Goal: Navigation & Orientation: Find specific page/section

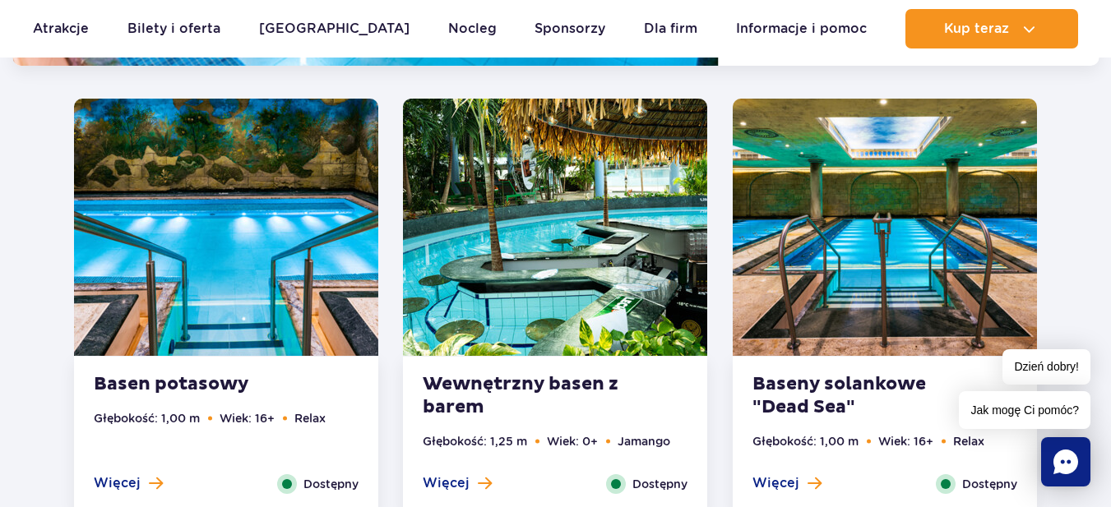
click at [517, 321] on img at bounding box center [555, 227] width 304 height 257
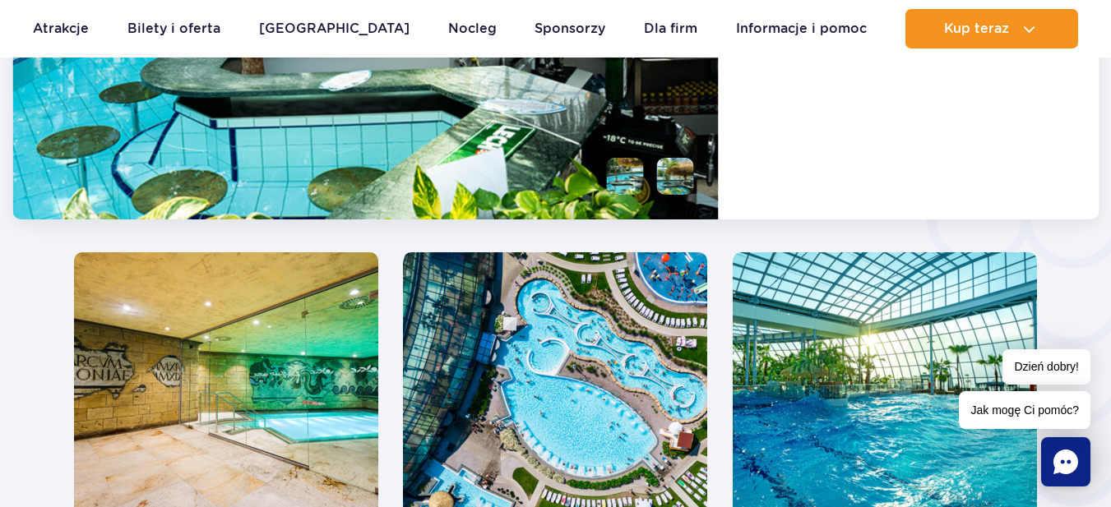
scroll to position [2691, 0]
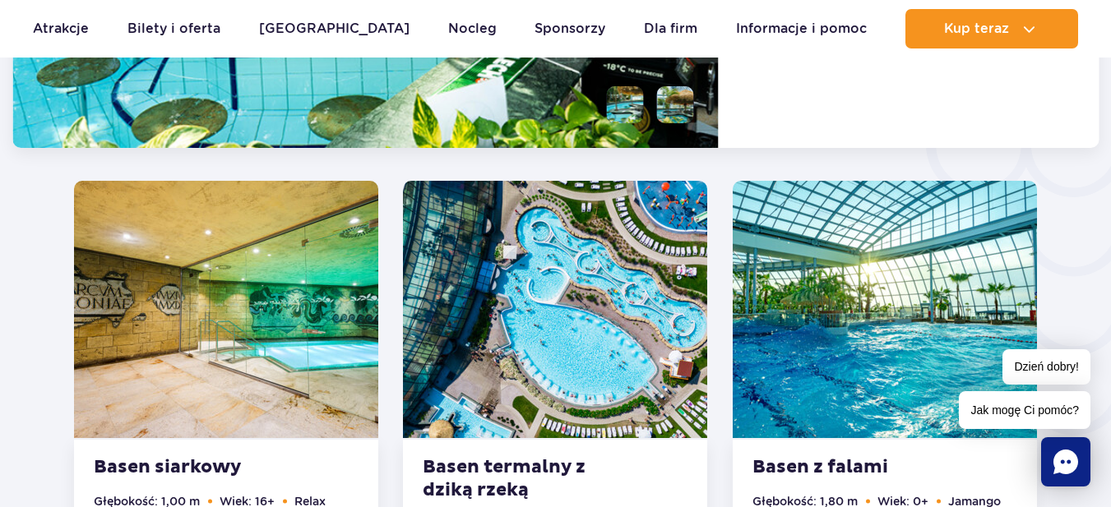
click at [552, 305] on img at bounding box center [555, 309] width 304 height 257
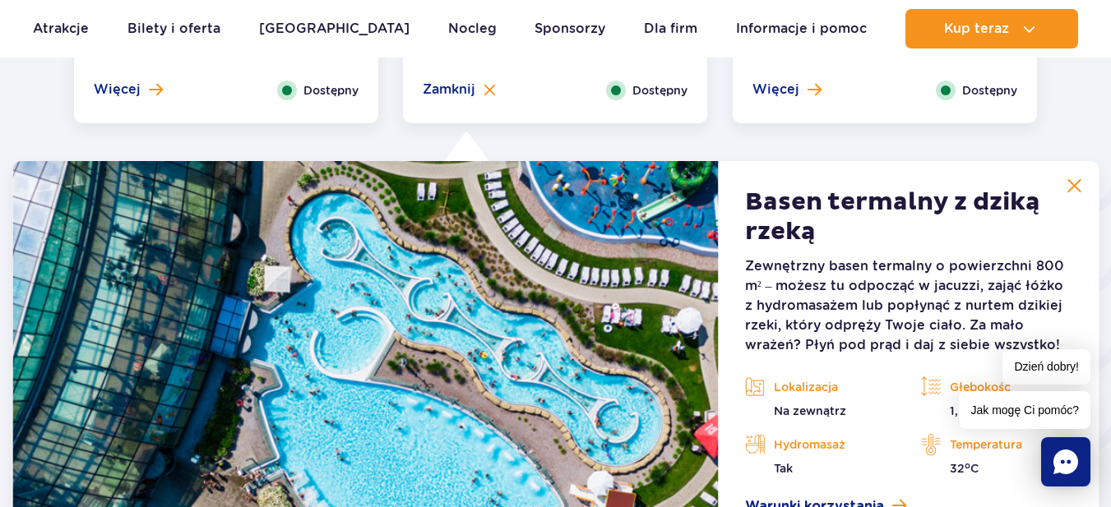
scroll to position [2650, 0]
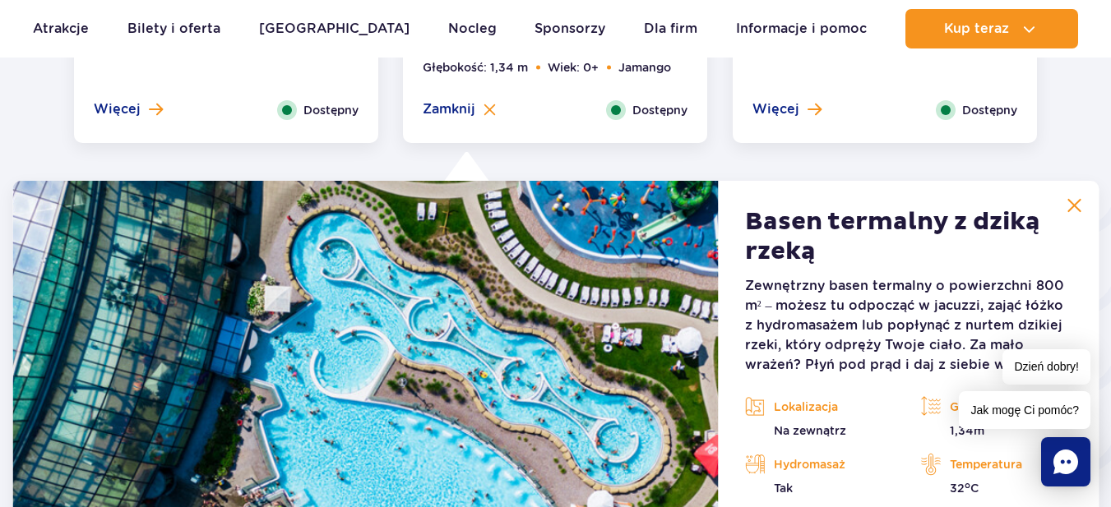
click at [1077, 206] on img at bounding box center [1073, 205] width 15 height 15
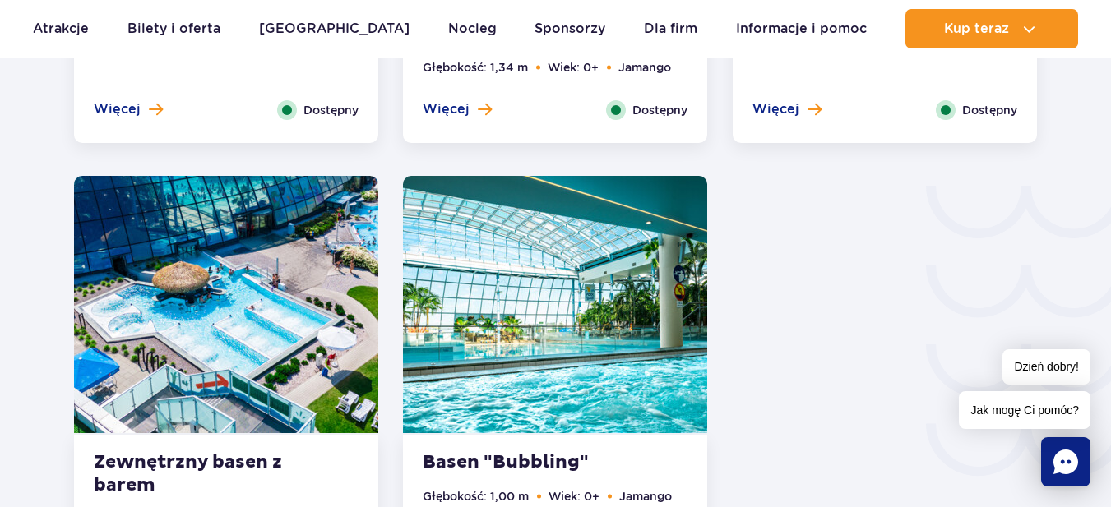
click at [568, 334] on img at bounding box center [555, 304] width 304 height 257
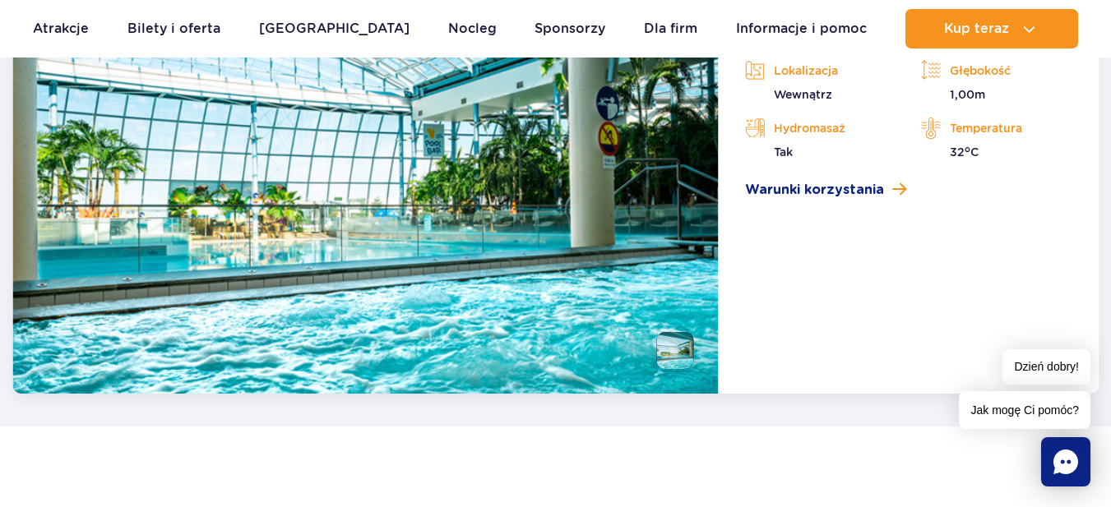
scroll to position [3348, 0]
click at [686, 342] on li at bounding box center [675, 351] width 37 height 37
click at [675, 345] on img at bounding box center [675, 351] width 37 height 37
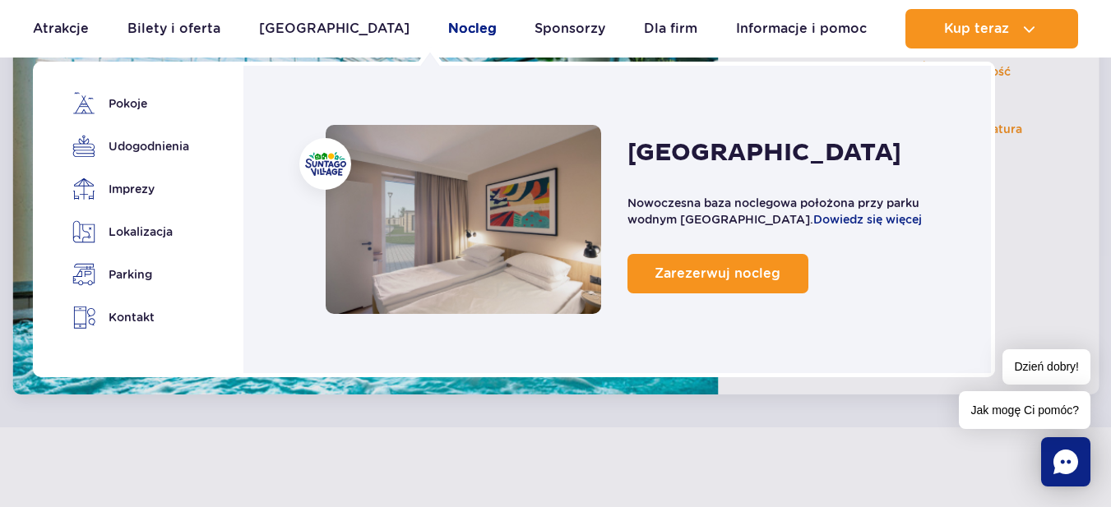
click at [448, 32] on link "Nocleg" at bounding box center [472, 28] width 48 height 39
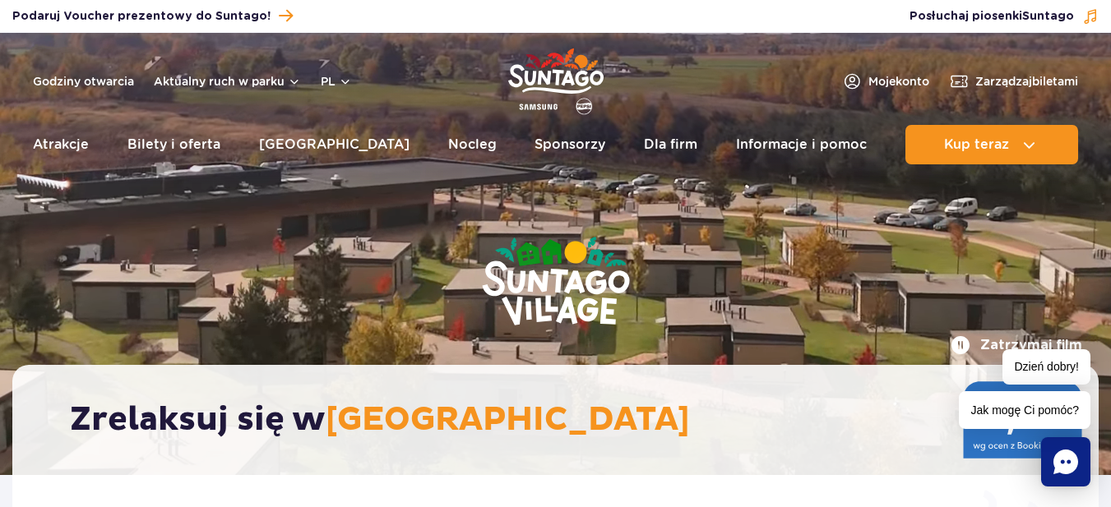
click at [705, 462] on div "Zrelaksuj się w Suntago Village" at bounding box center [555, 420] width 1086 height 110
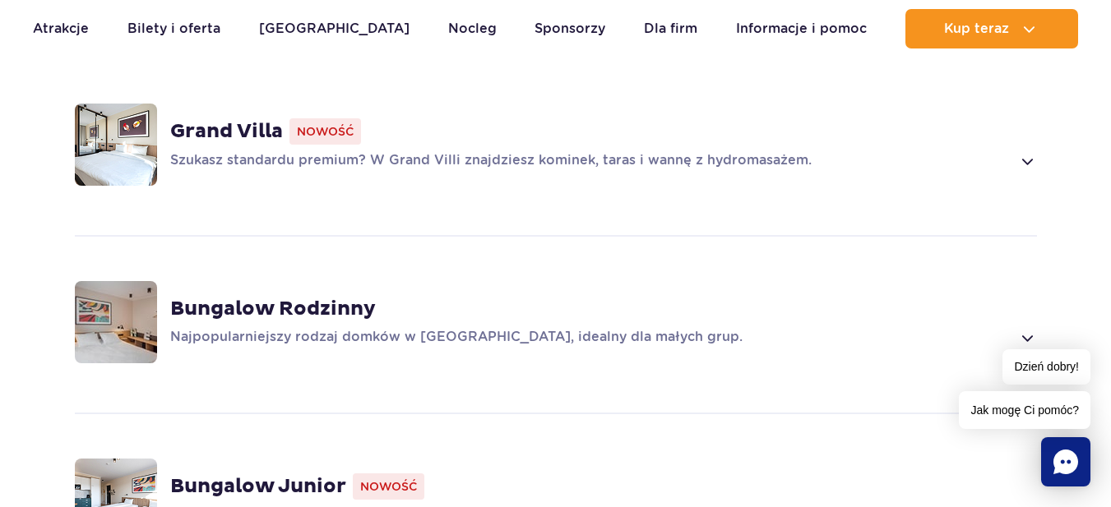
scroll to position [1233, 0]
